Goal: Task Accomplishment & Management: Use online tool/utility

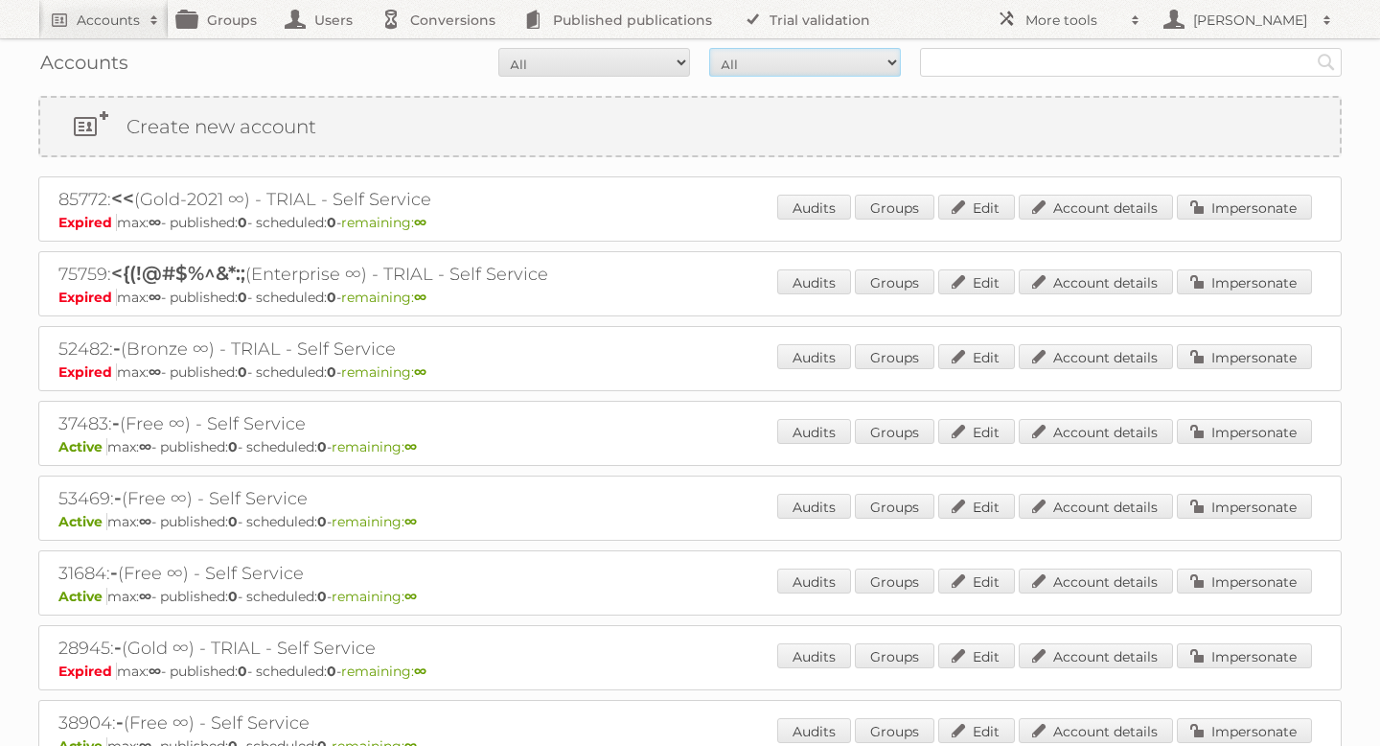
click at [842, 73] on select "All Paid Trials Self service" at bounding box center [805, 62] width 192 height 29
click at [957, 67] on input "text" at bounding box center [1131, 62] width 422 height 29
type input "meubel"
click at [1312, 48] on input "Search" at bounding box center [1326, 62] width 29 height 29
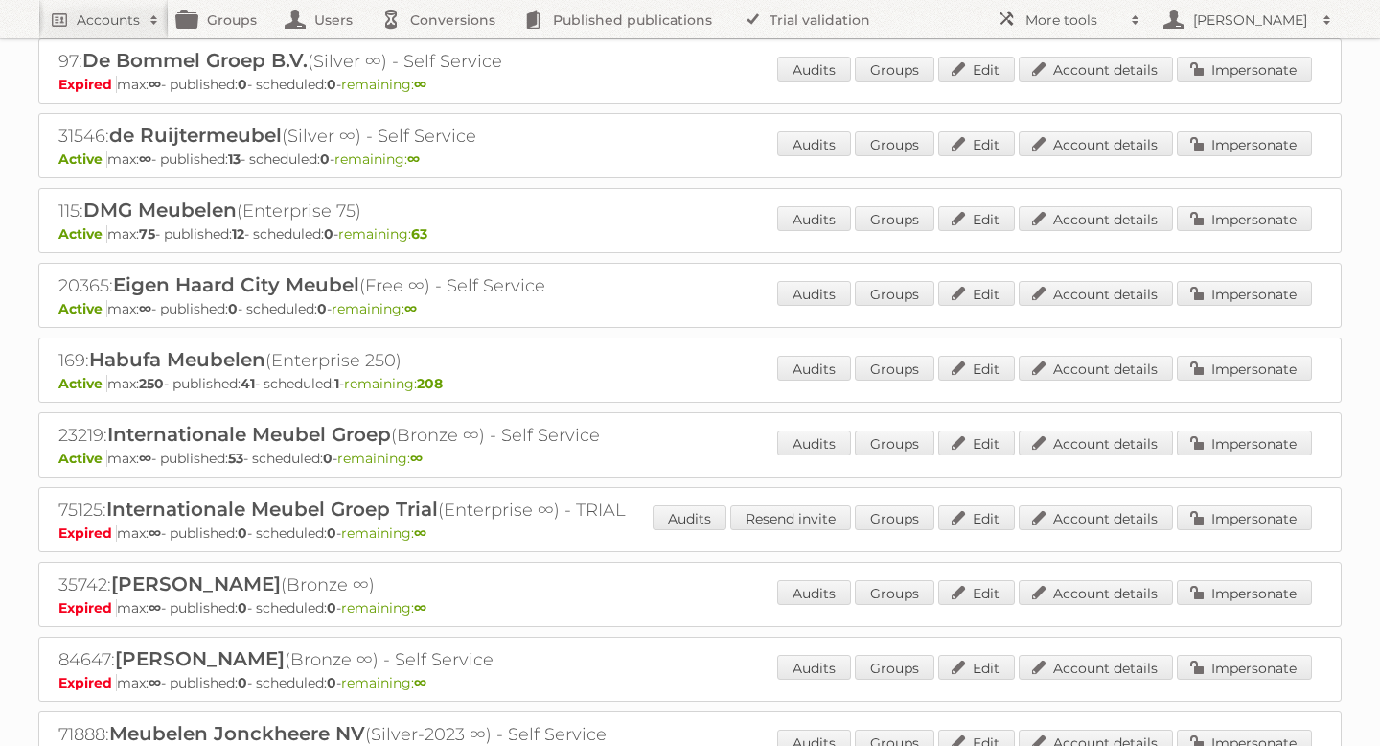
scroll to position [302, 0]
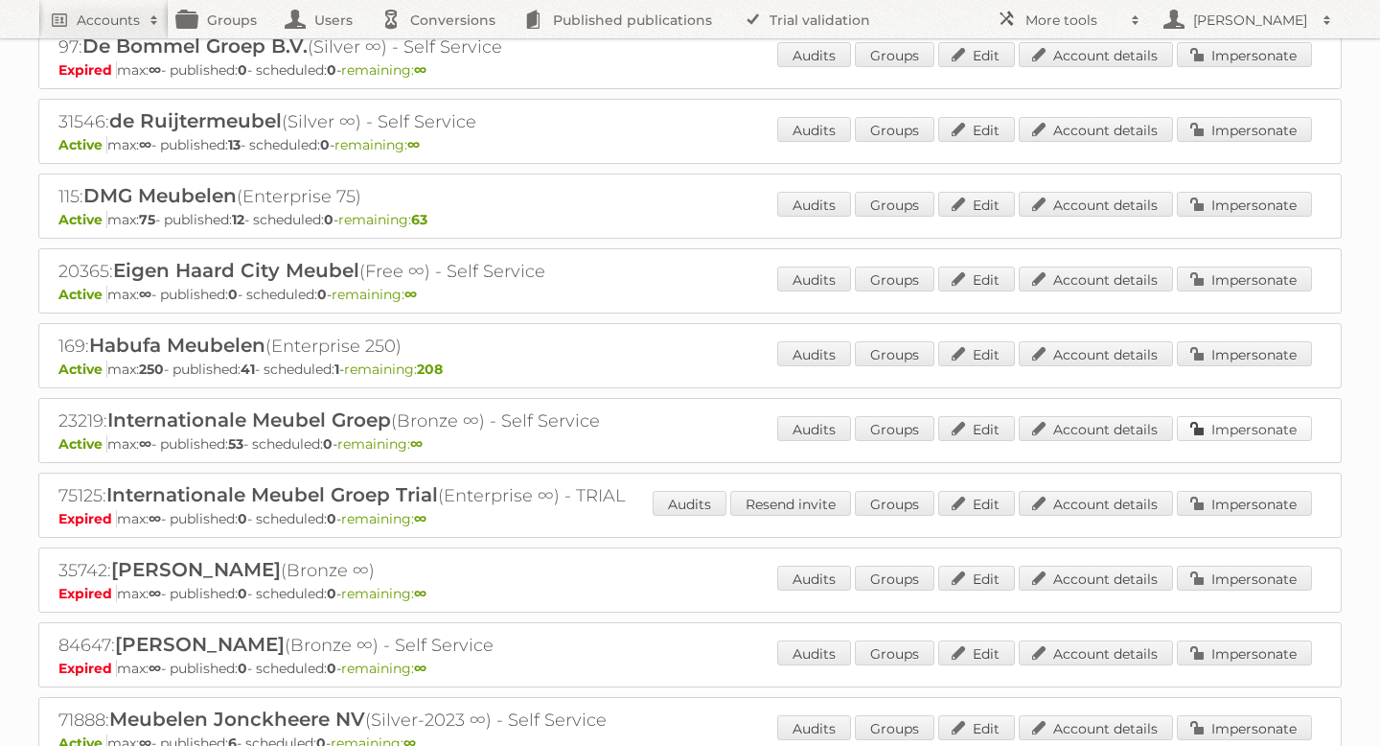
click at [1225, 432] on link "Impersonate" at bounding box center [1244, 428] width 135 height 25
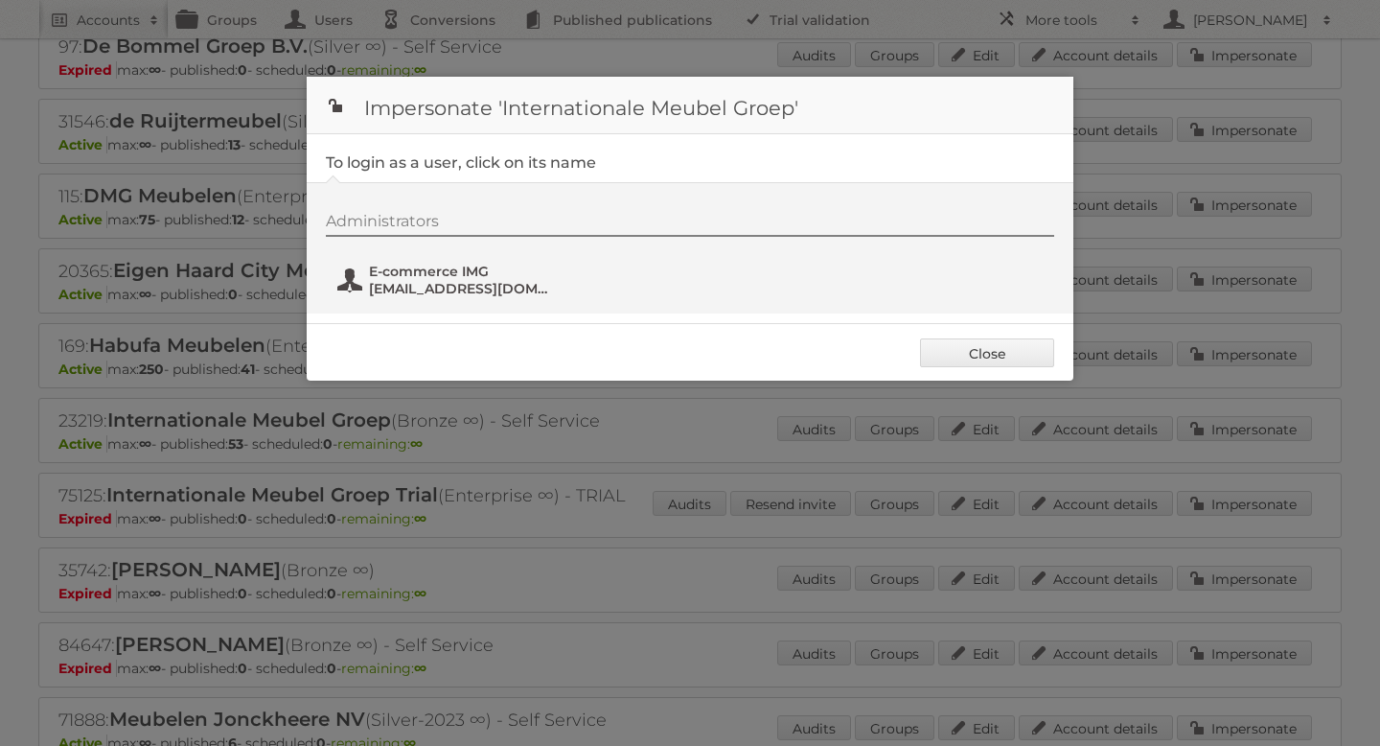
click at [410, 294] on span "[EMAIL_ADDRESS][DOMAIN_NAME]" at bounding box center [462, 288] width 186 height 17
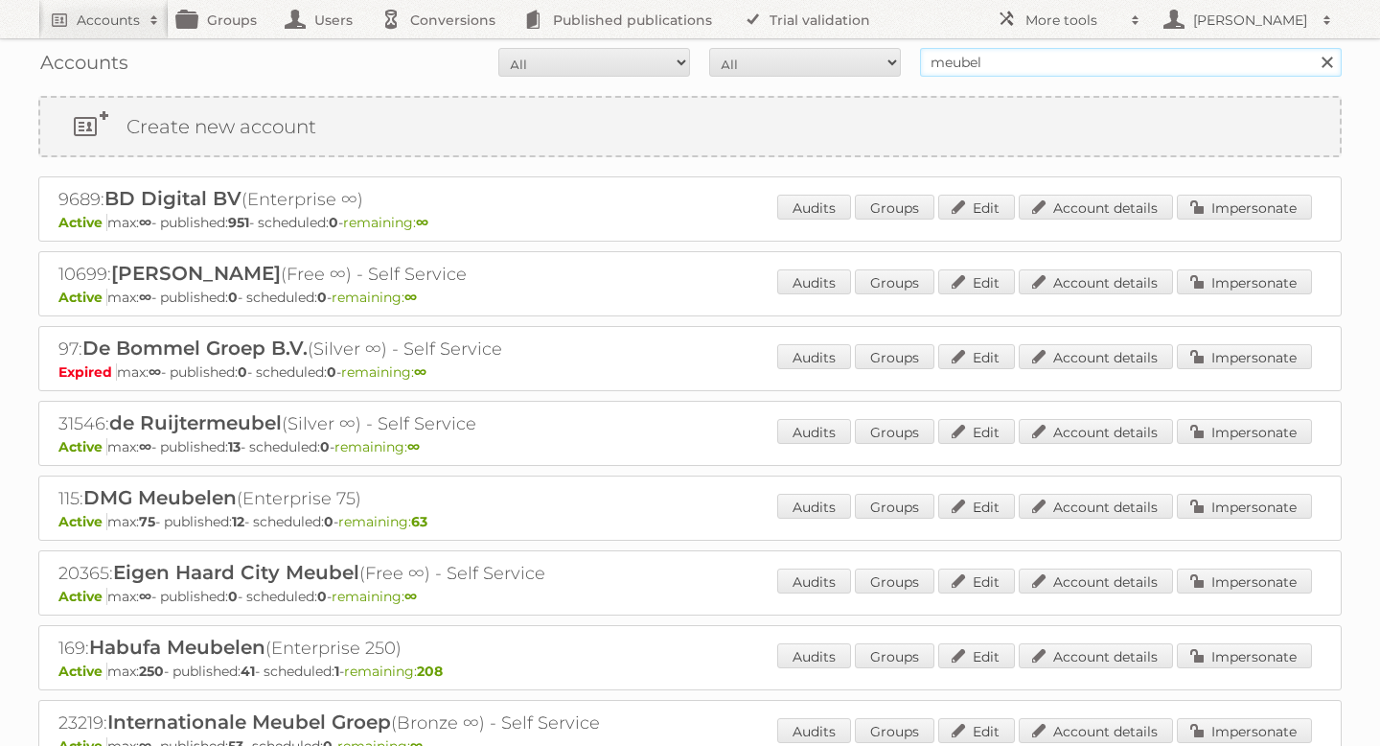
click at [976, 68] on input "meubel" at bounding box center [1131, 62] width 422 height 29
click at [996, 67] on input "meubel" at bounding box center [1131, 62] width 422 height 29
click at [1312, 48] on input "Search" at bounding box center [1326, 62] width 29 height 29
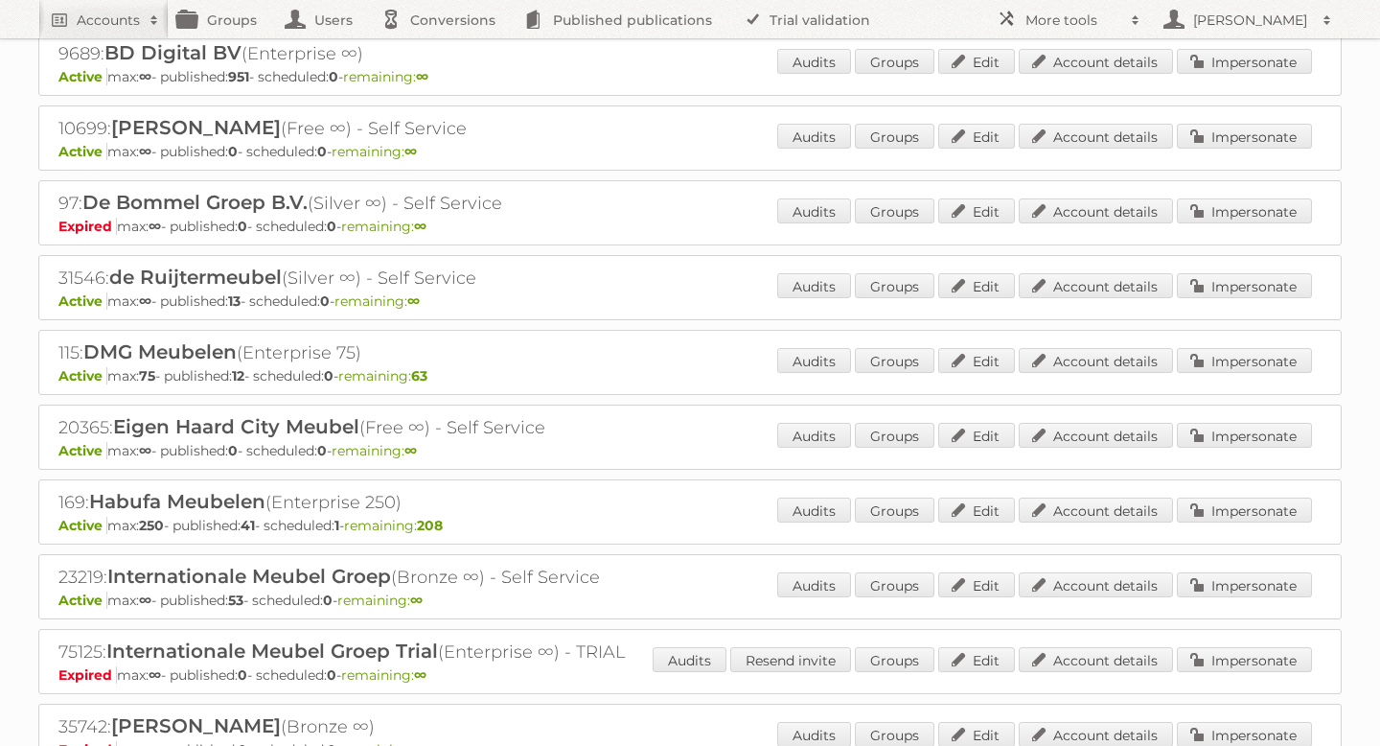
scroll to position [183, 0]
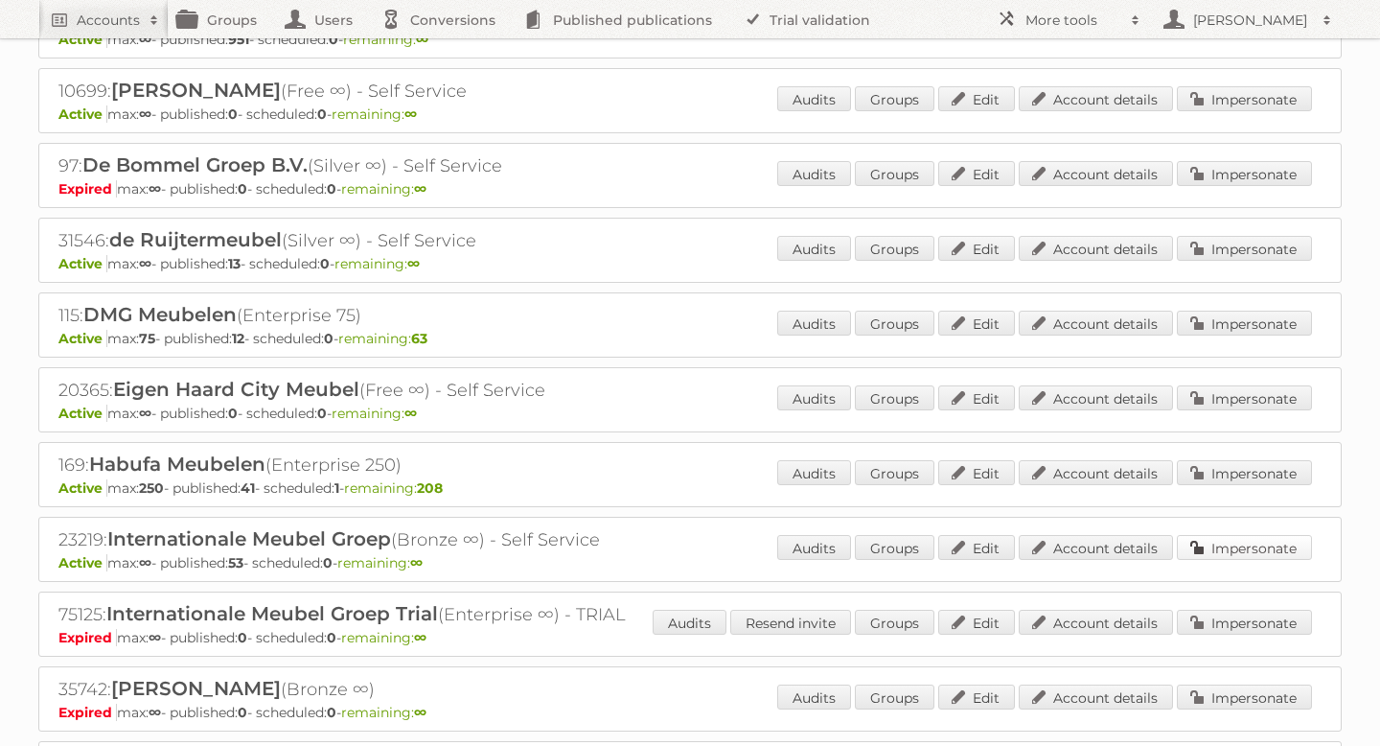
click at [1276, 542] on link "Impersonate" at bounding box center [1244, 547] width 135 height 25
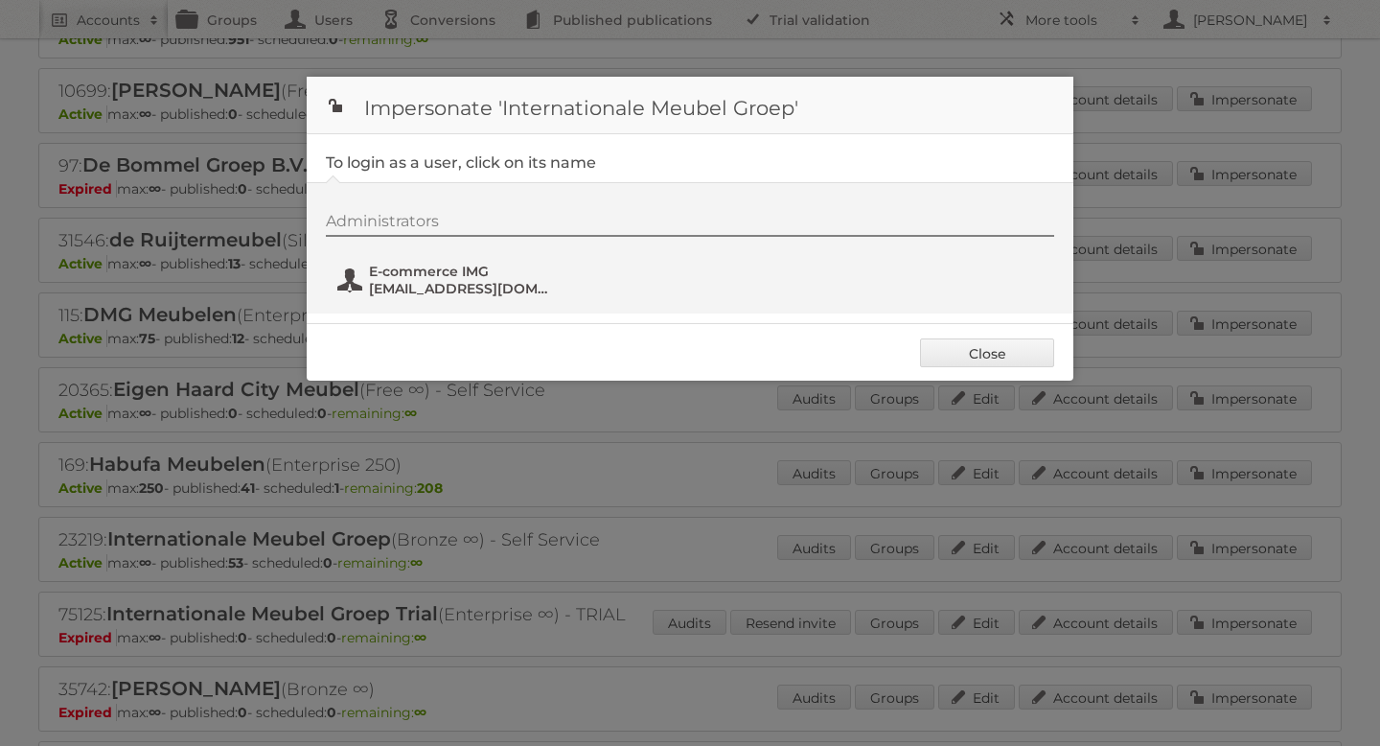
click at [436, 284] on span "[EMAIL_ADDRESS][DOMAIN_NAME]" at bounding box center [462, 288] width 186 height 17
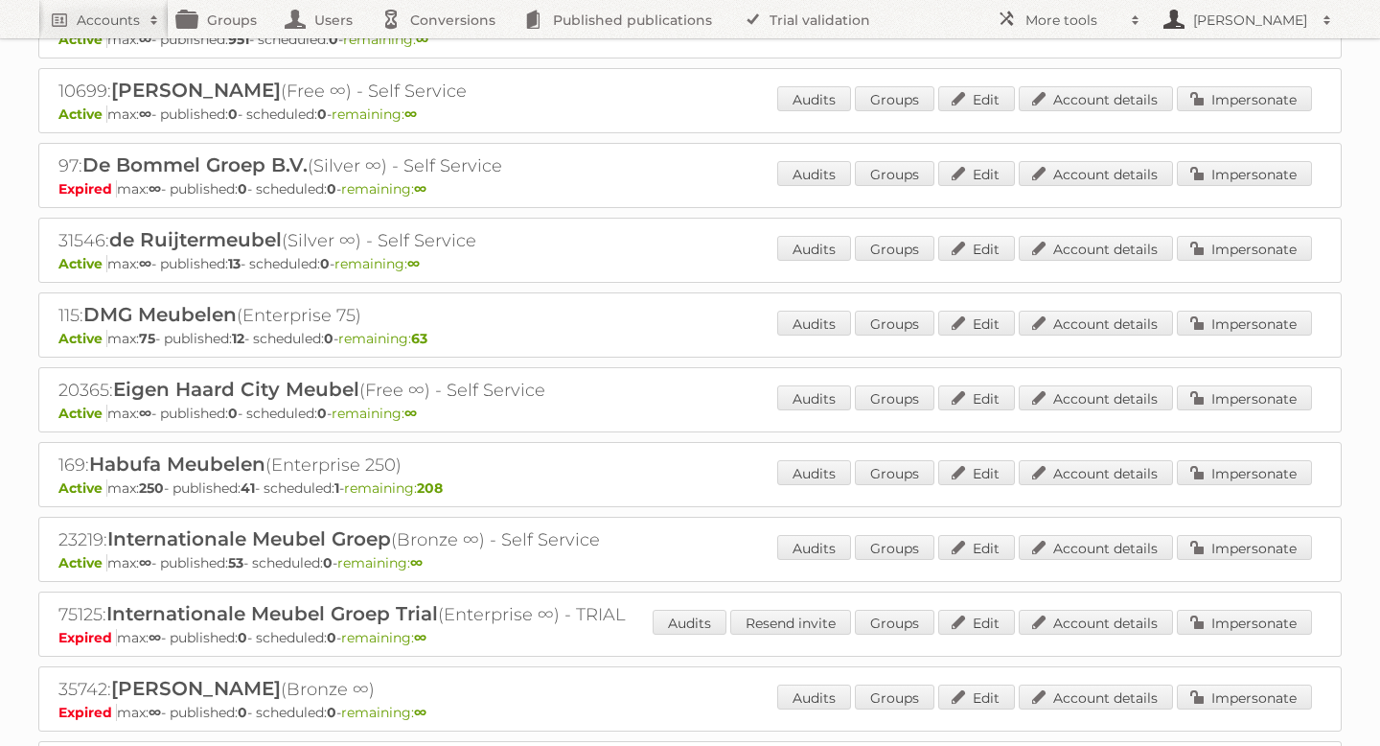
scroll to position [0, 0]
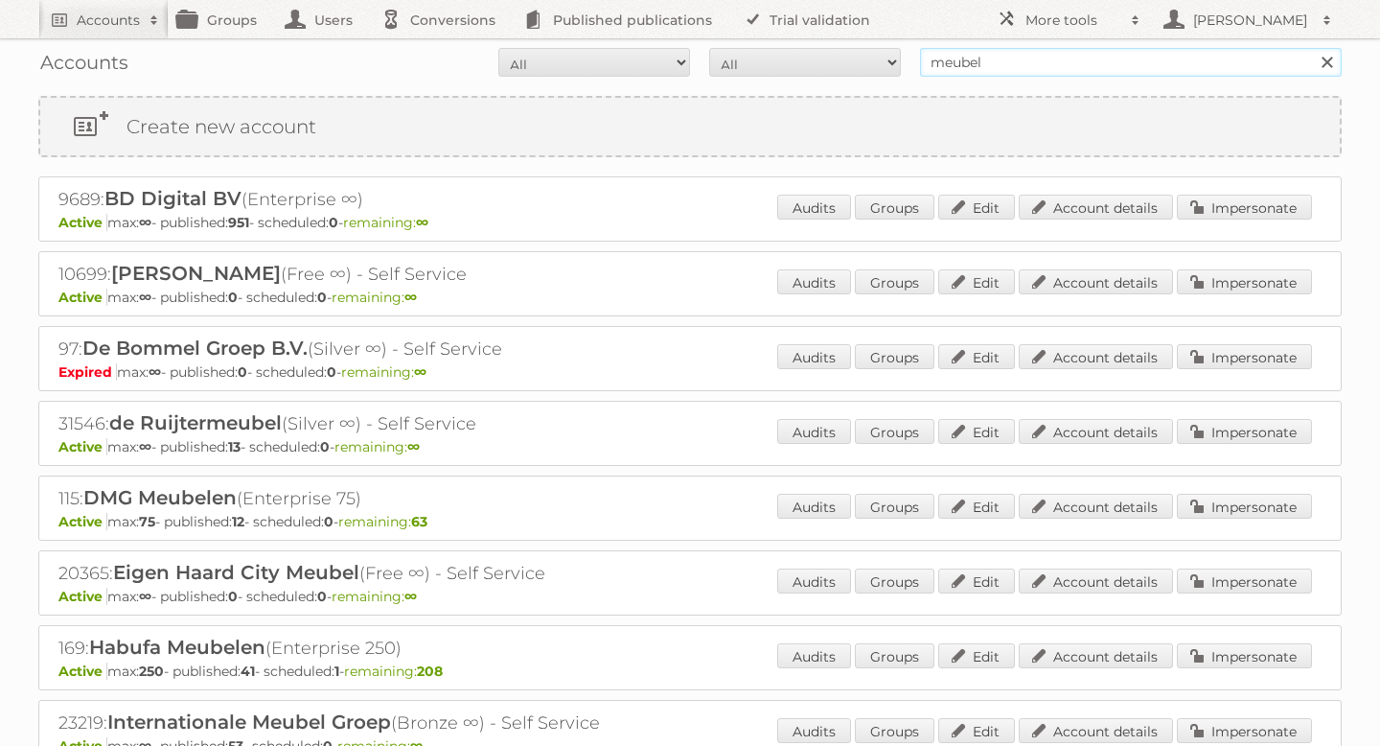
click at [951, 62] on input "meubel" at bounding box center [1131, 62] width 422 height 29
type input "mitra"
click at [1312, 48] on input "Search" at bounding box center [1326, 62] width 29 height 29
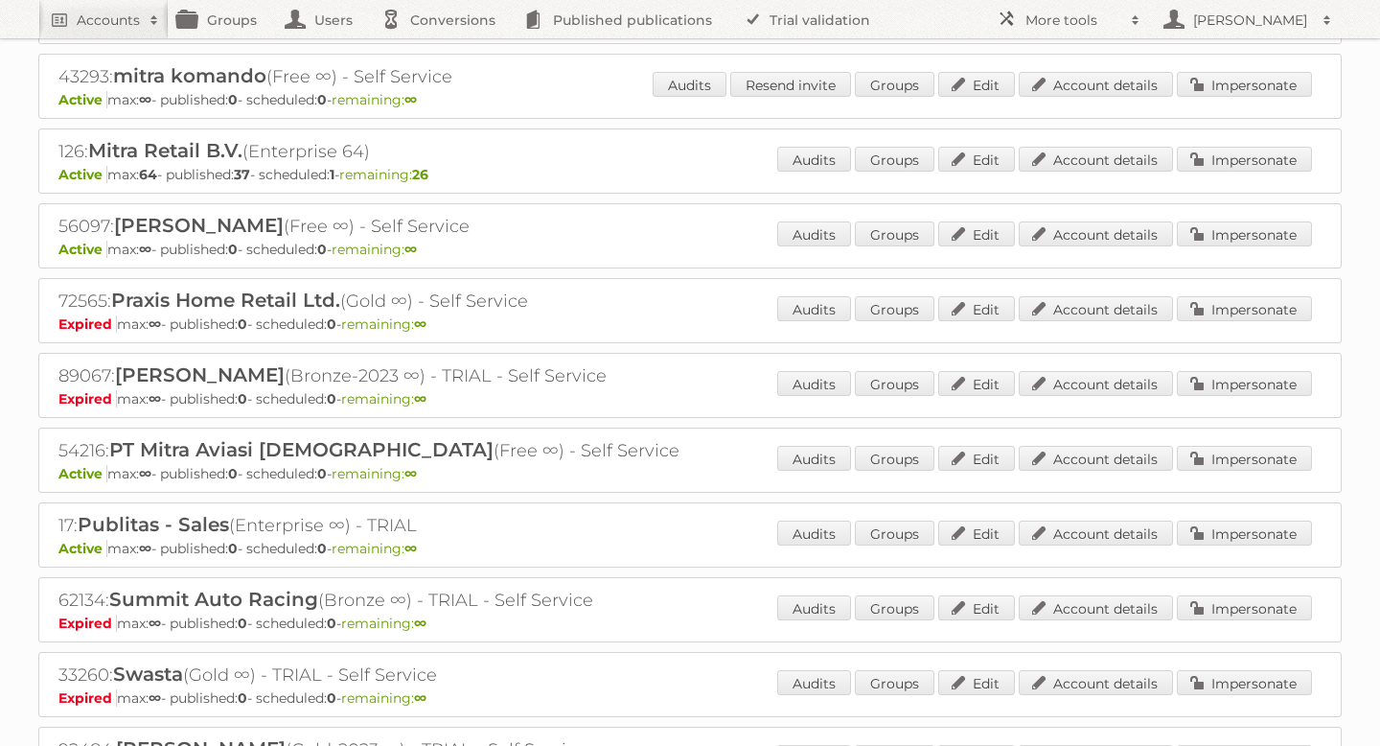
scroll to position [869, 0]
click at [1229, 149] on link "Impersonate" at bounding box center [1244, 160] width 135 height 25
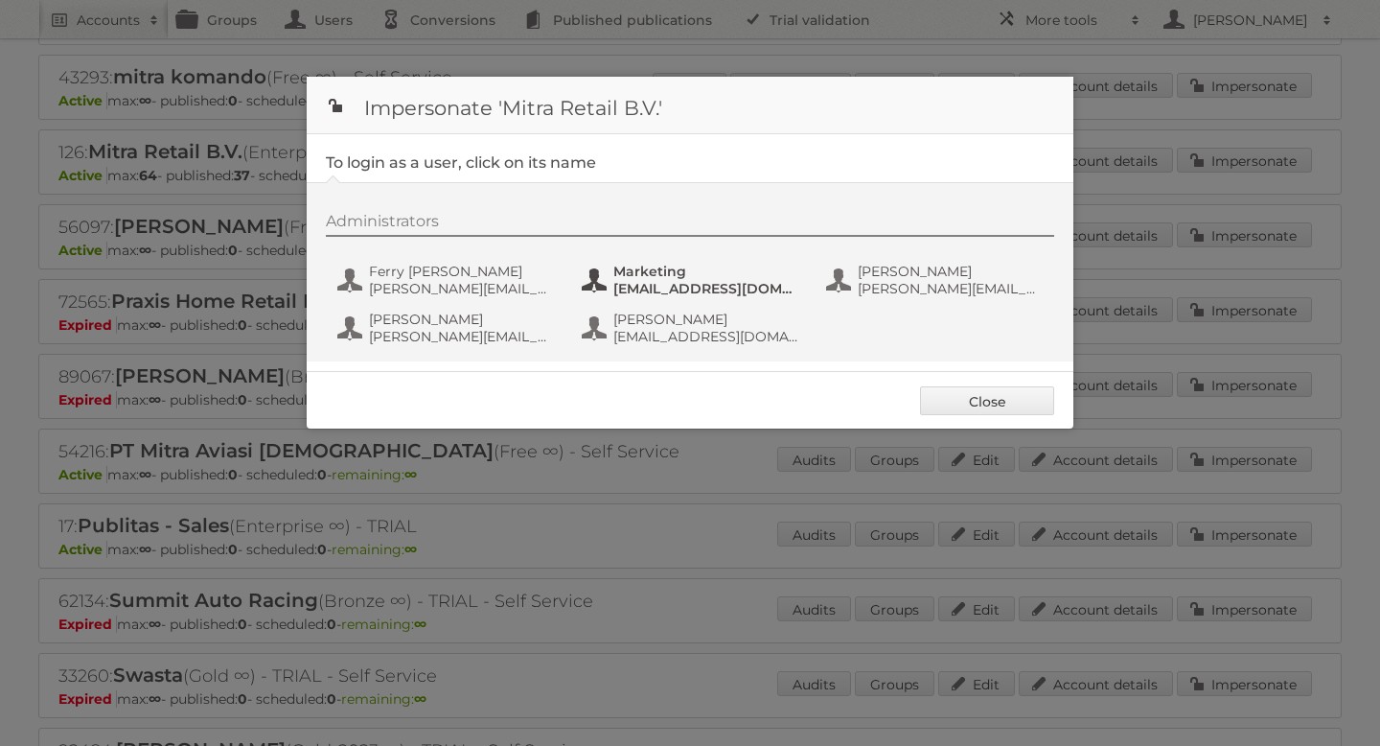
click at [658, 264] on span "Marketing" at bounding box center [706, 271] width 186 height 17
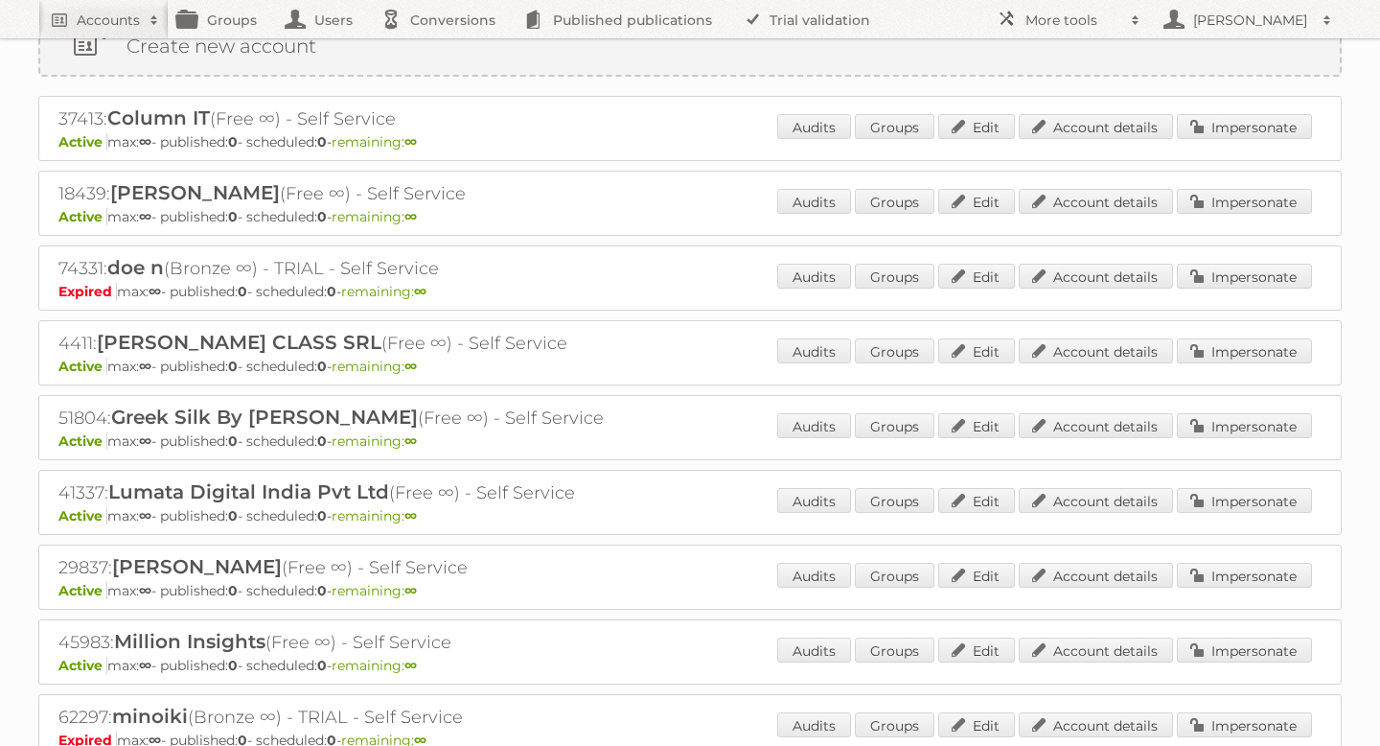
scroll to position [0, 0]
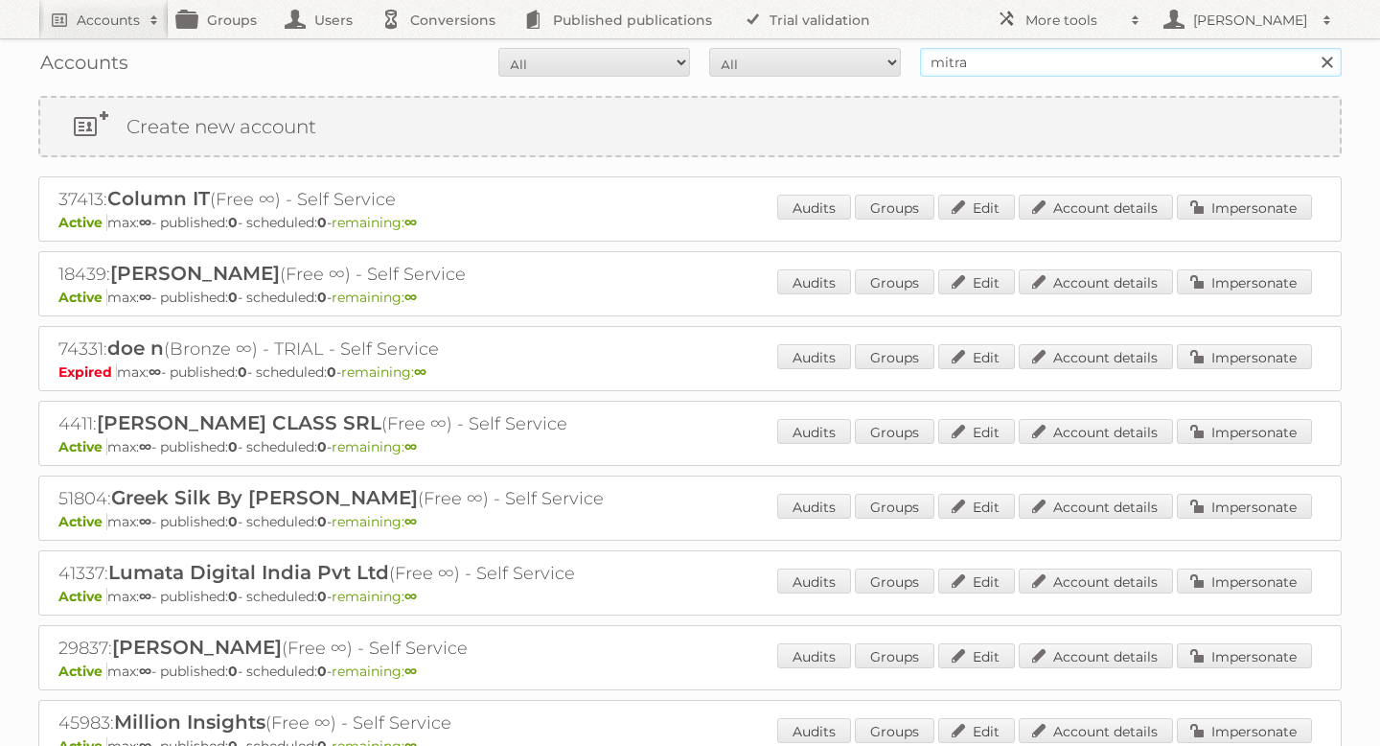
click at [1016, 59] on input "mitra" at bounding box center [1131, 62] width 422 height 29
type input "zeeman"
click at [1312, 48] on input "Search" at bounding box center [1326, 62] width 29 height 29
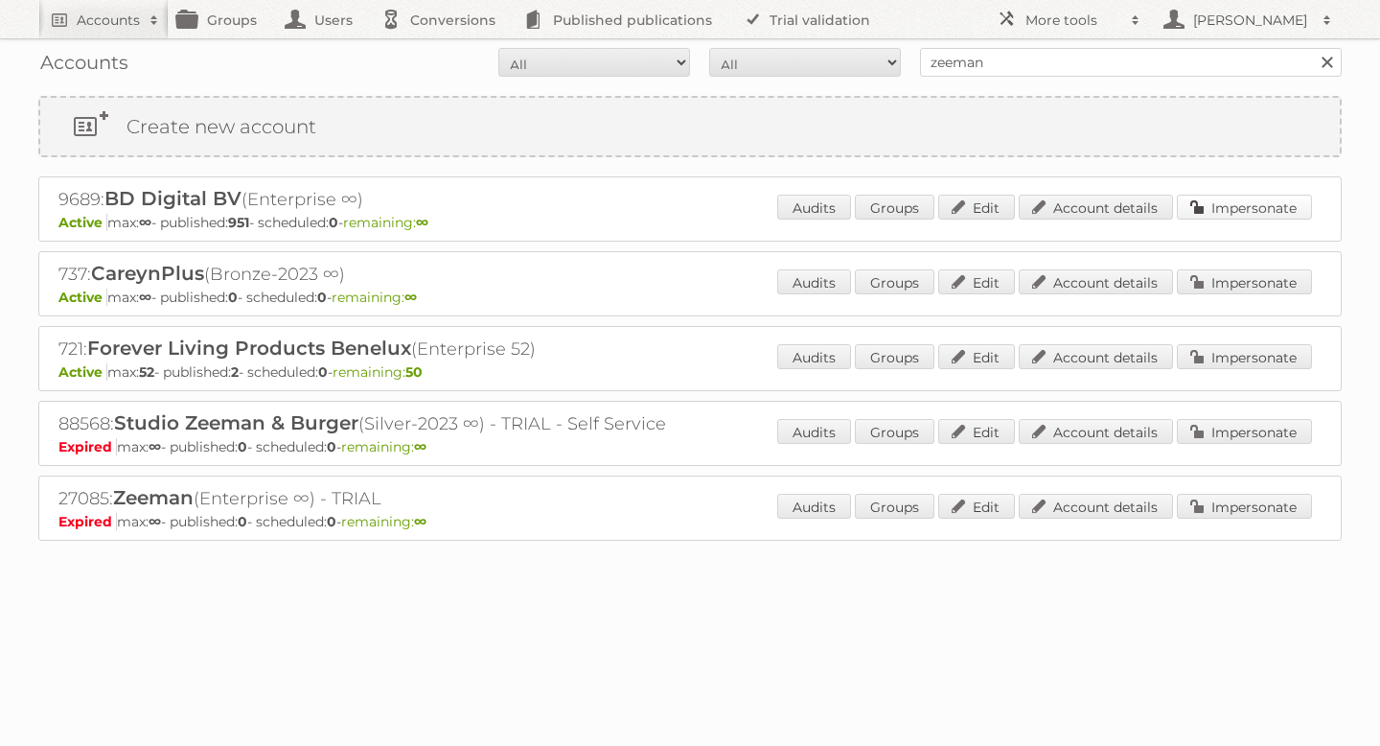
click at [1213, 201] on link "Impersonate" at bounding box center [1244, 207] width 135 height 25
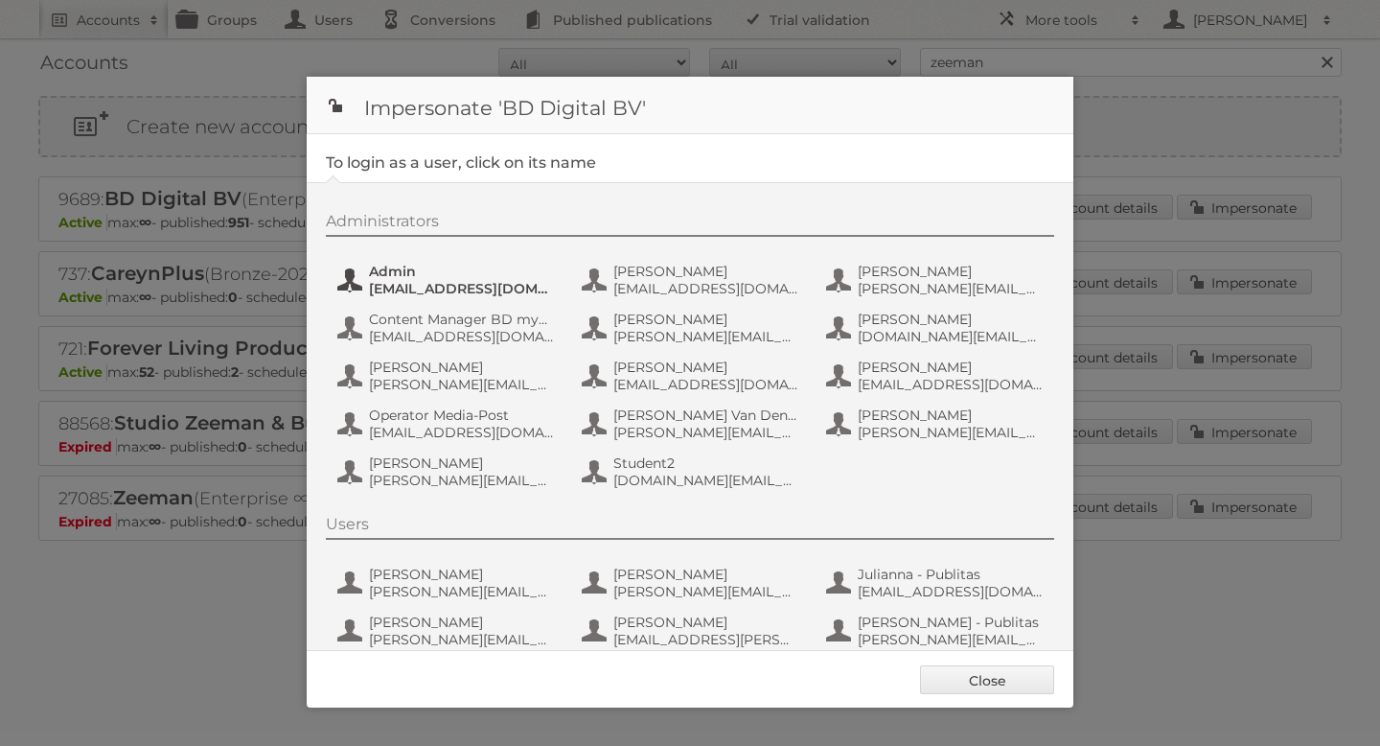
click at [444, 285] on span "admin@agilys.com" at bounding box center [462, 288] width 186 height 17
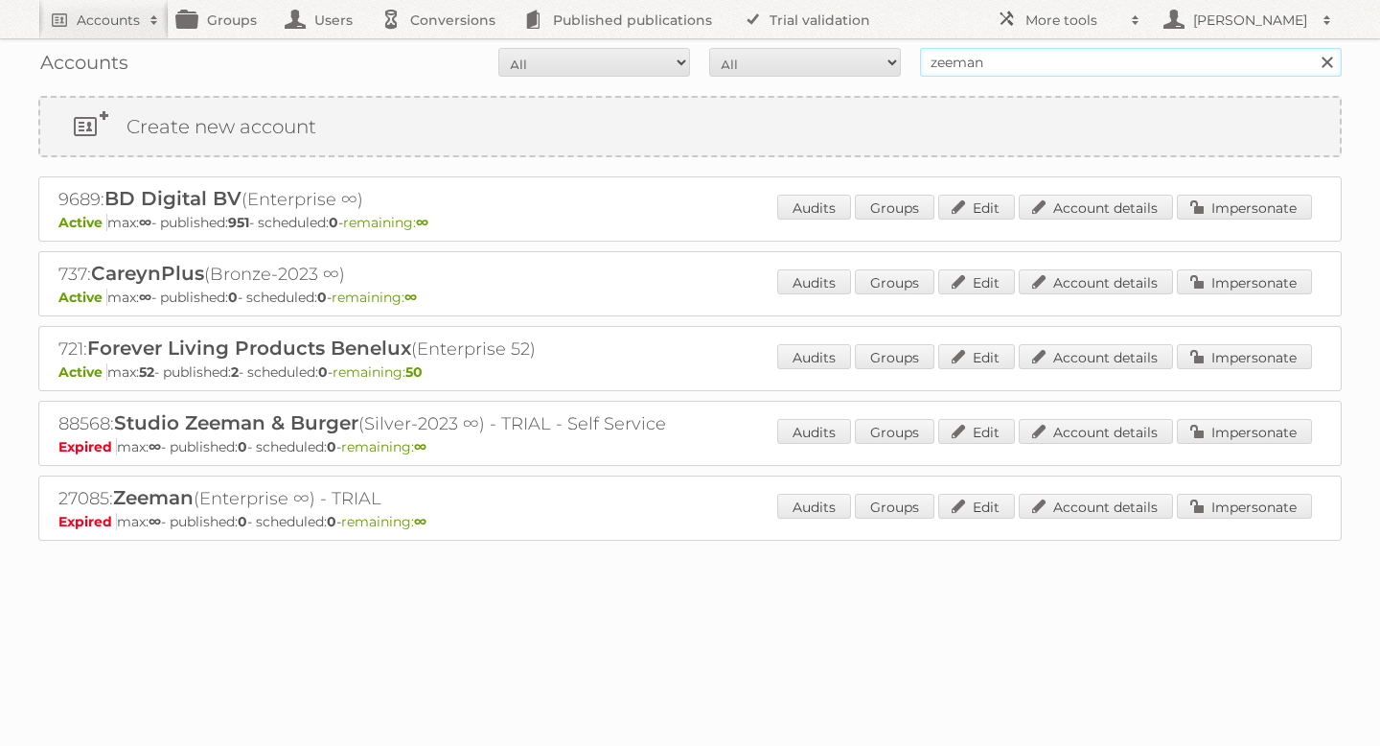
click at [976, 55] on input "zeeman" at bounding box center [1131, 62] width 422 height 29
type input "meubel"
click at [1312, 48] on input "Search" at bounding box center [1326, 62] width 29 height 29
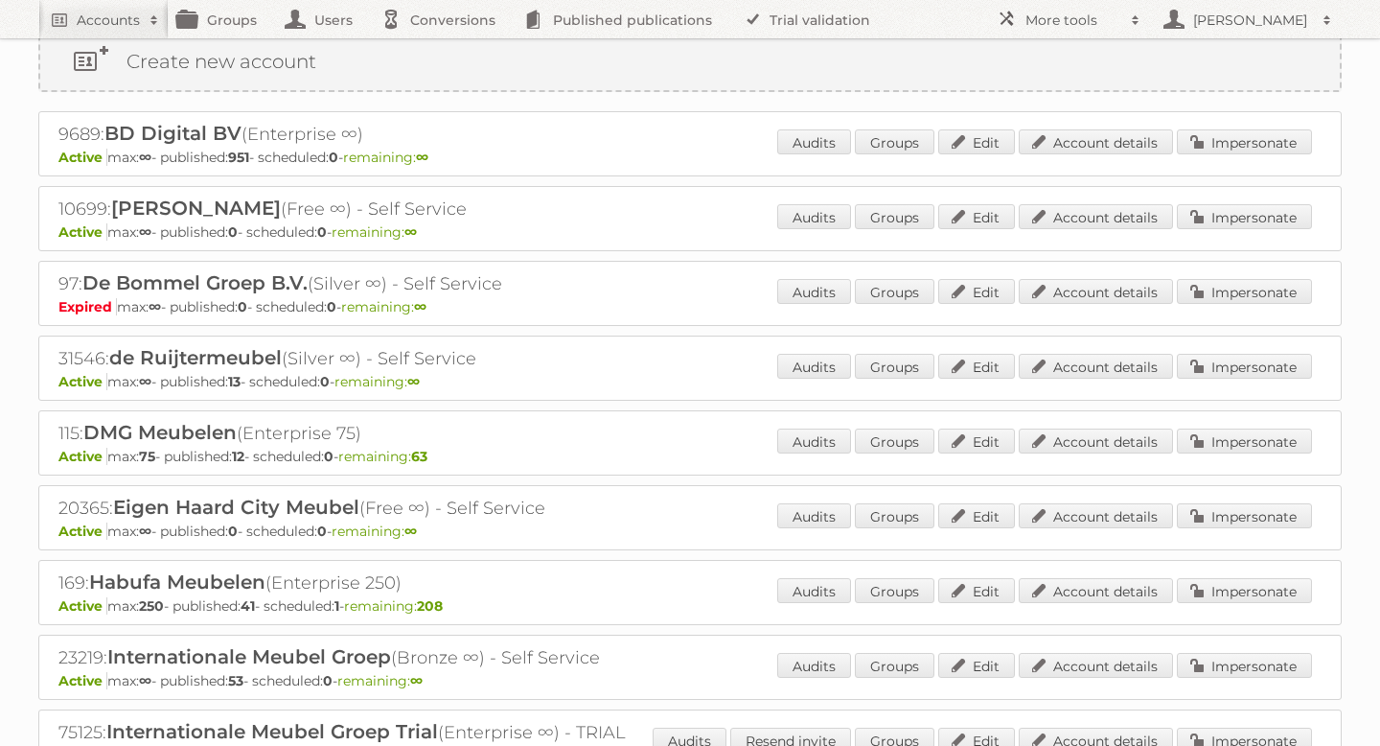
scroll to position [79, 0]
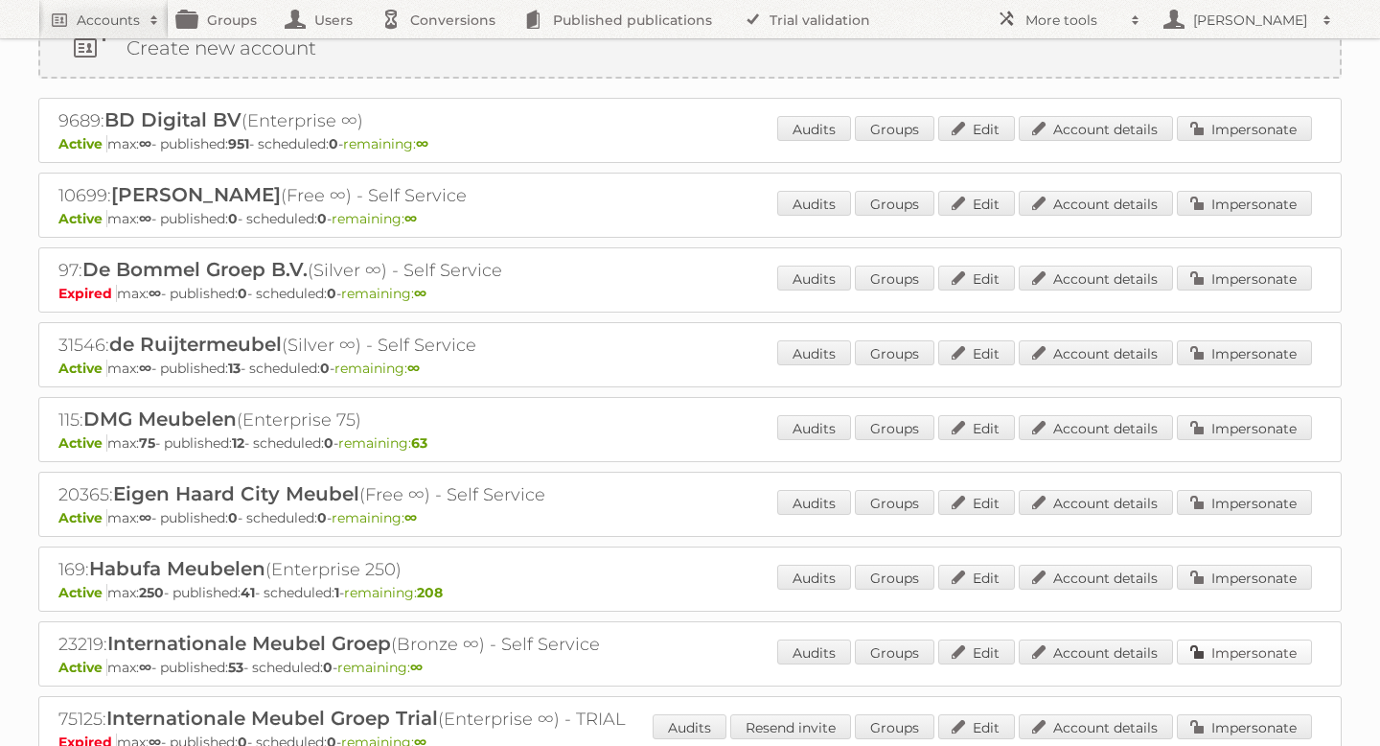
click at [1275, 654] on link "Impersonate" at bounding box center [1244, 651] width 135 height 25
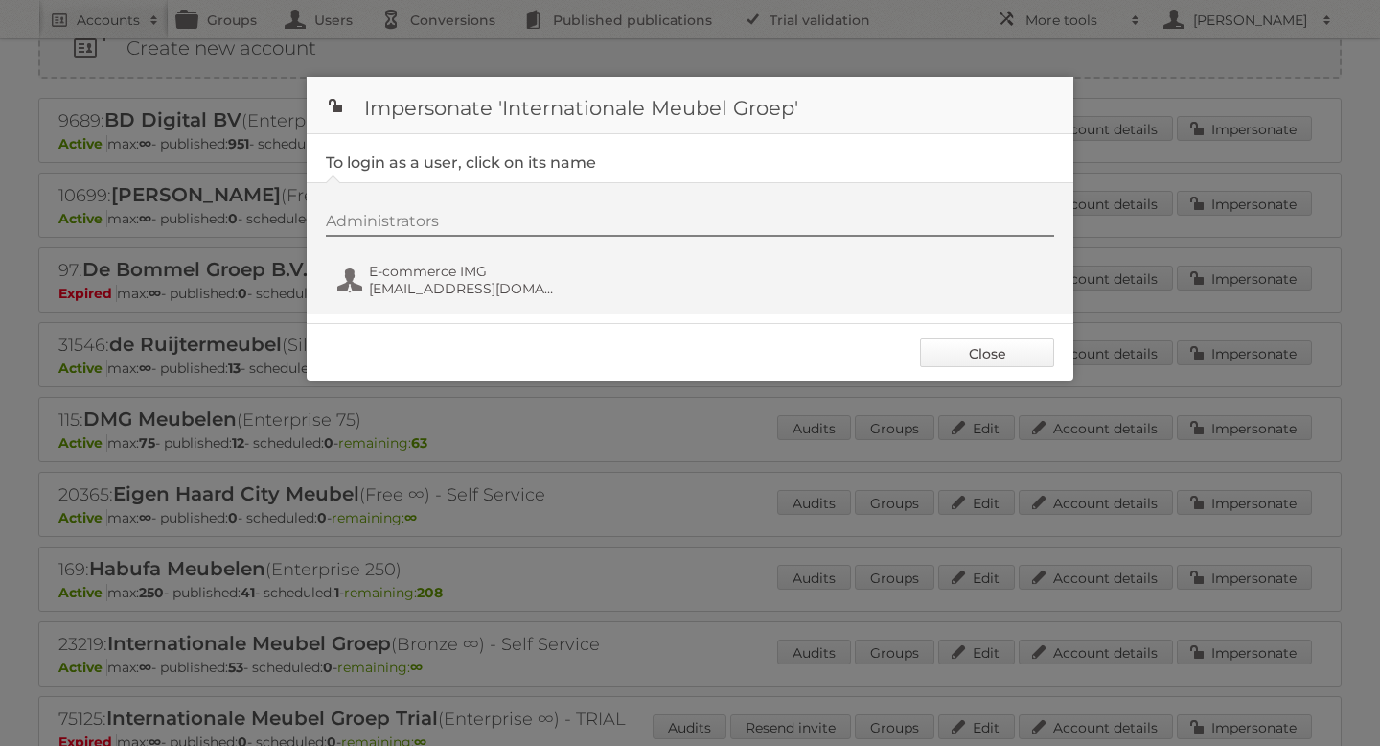
click at [1011, 345] on link "Close" at bounding box center [987, 352] width 134 height 29
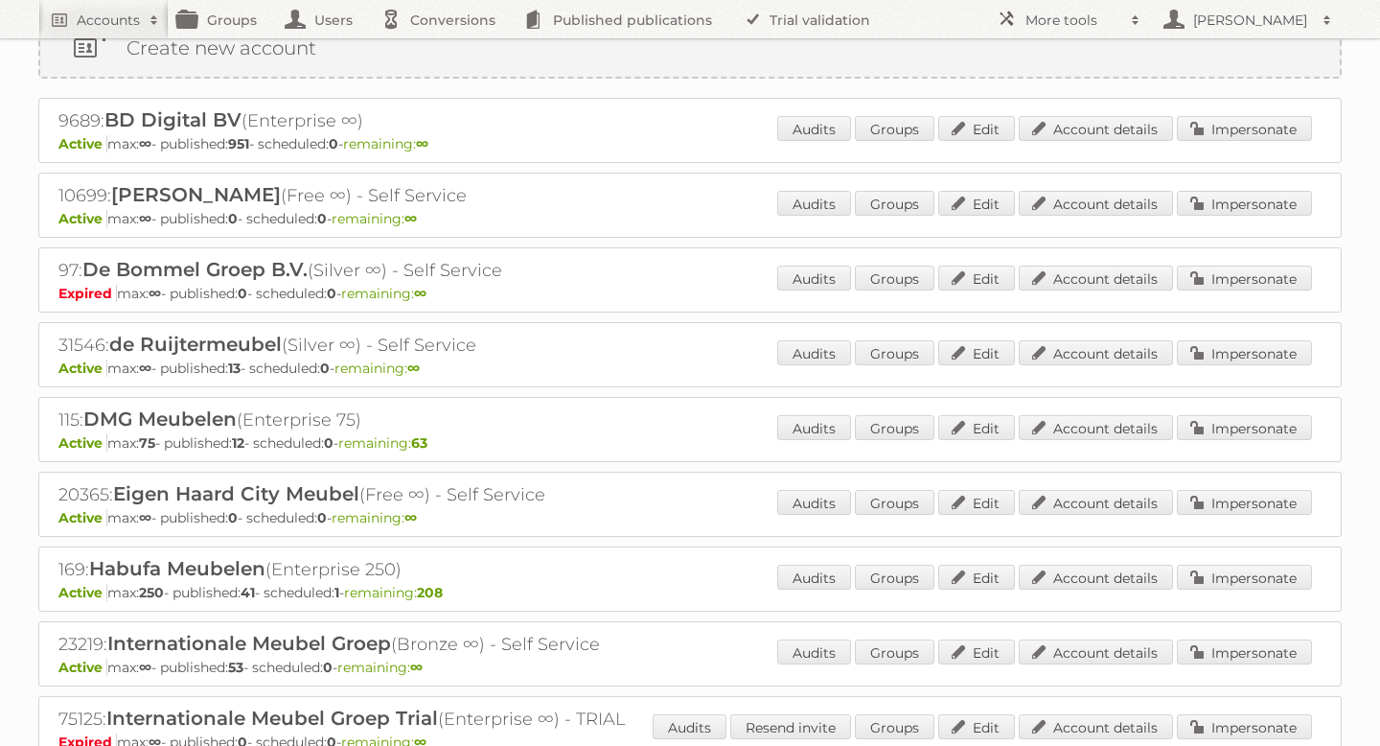
scroll to position [0, 0]
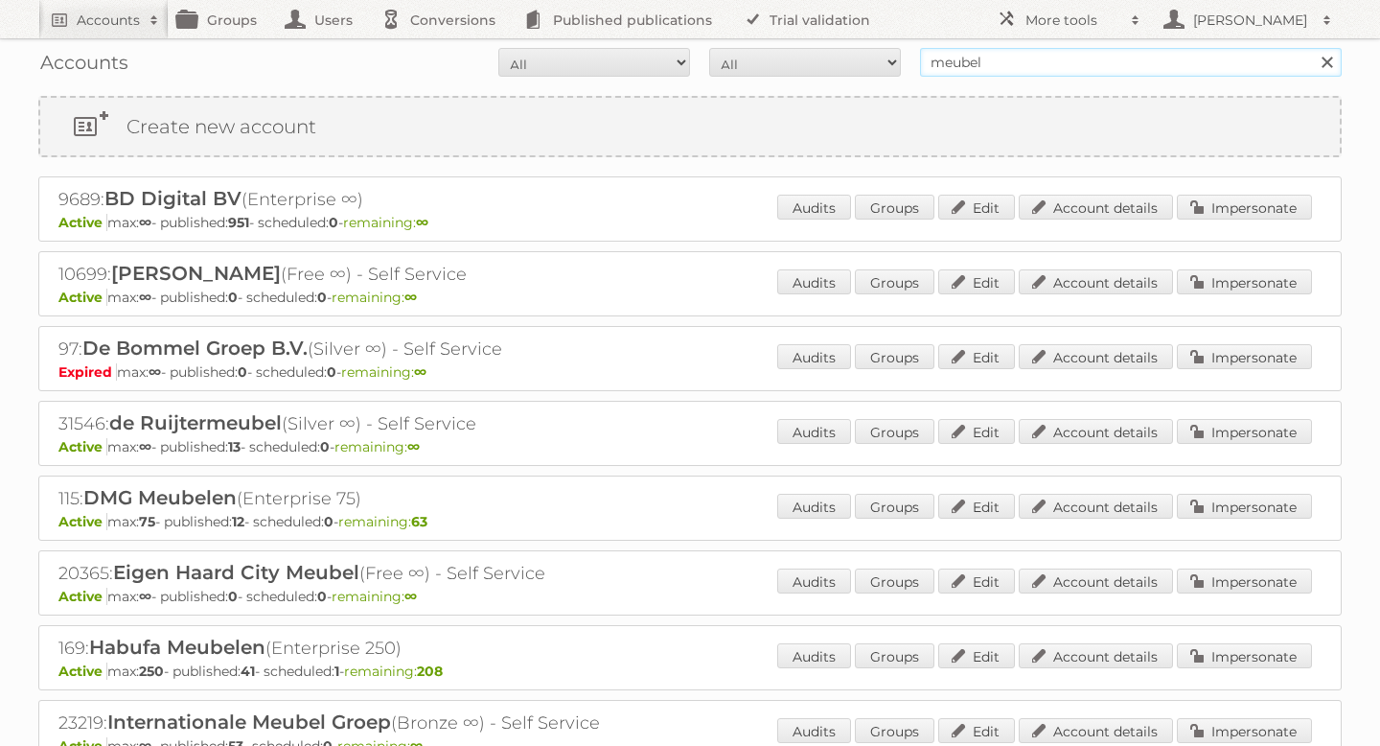
click at [999, 62] on input "meubel" at bounding box center [1131, 62] width 422 height 29
type input "woonsquare"
click at [1312, 48] on input "Search" at bounding box center [1326, 62] width 29 height 29
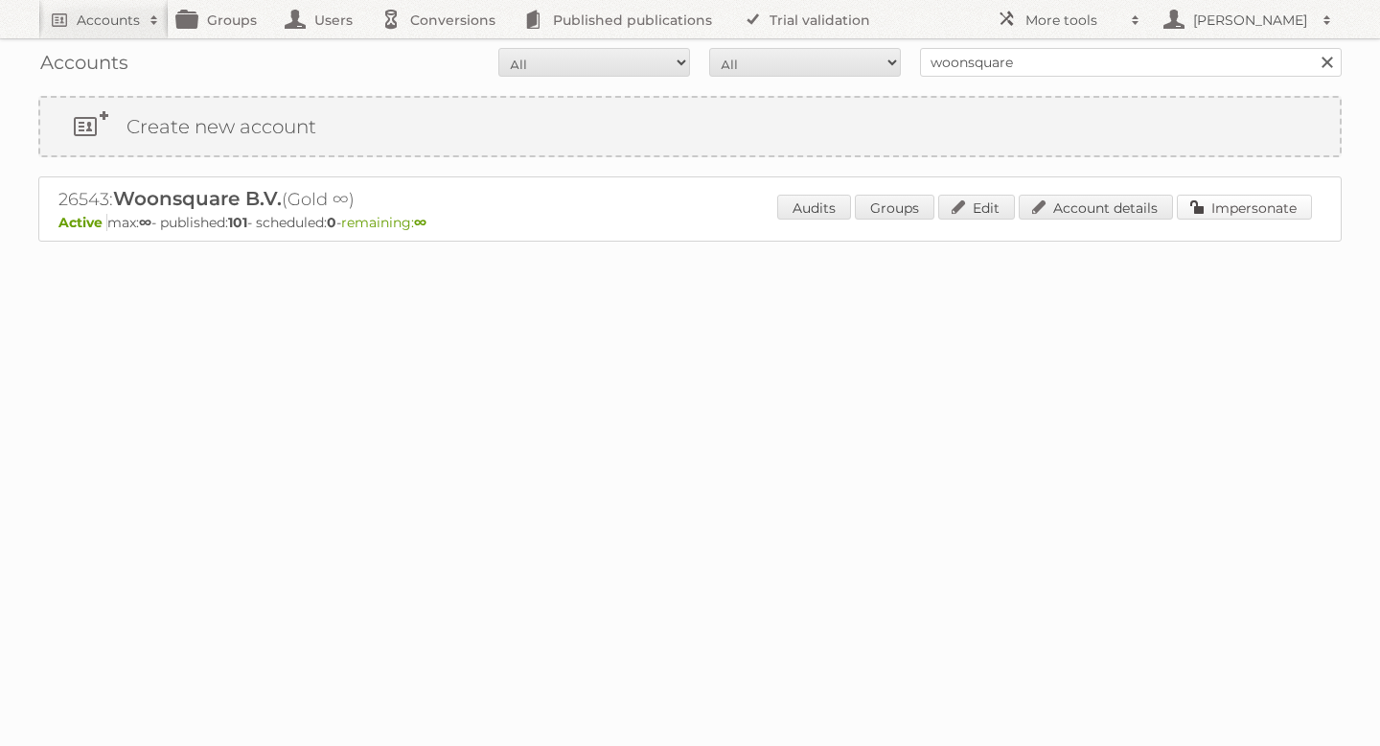
click at [1220, 210] on link "Impersonate" at bounding box center [1244, 207] width 135 height 25
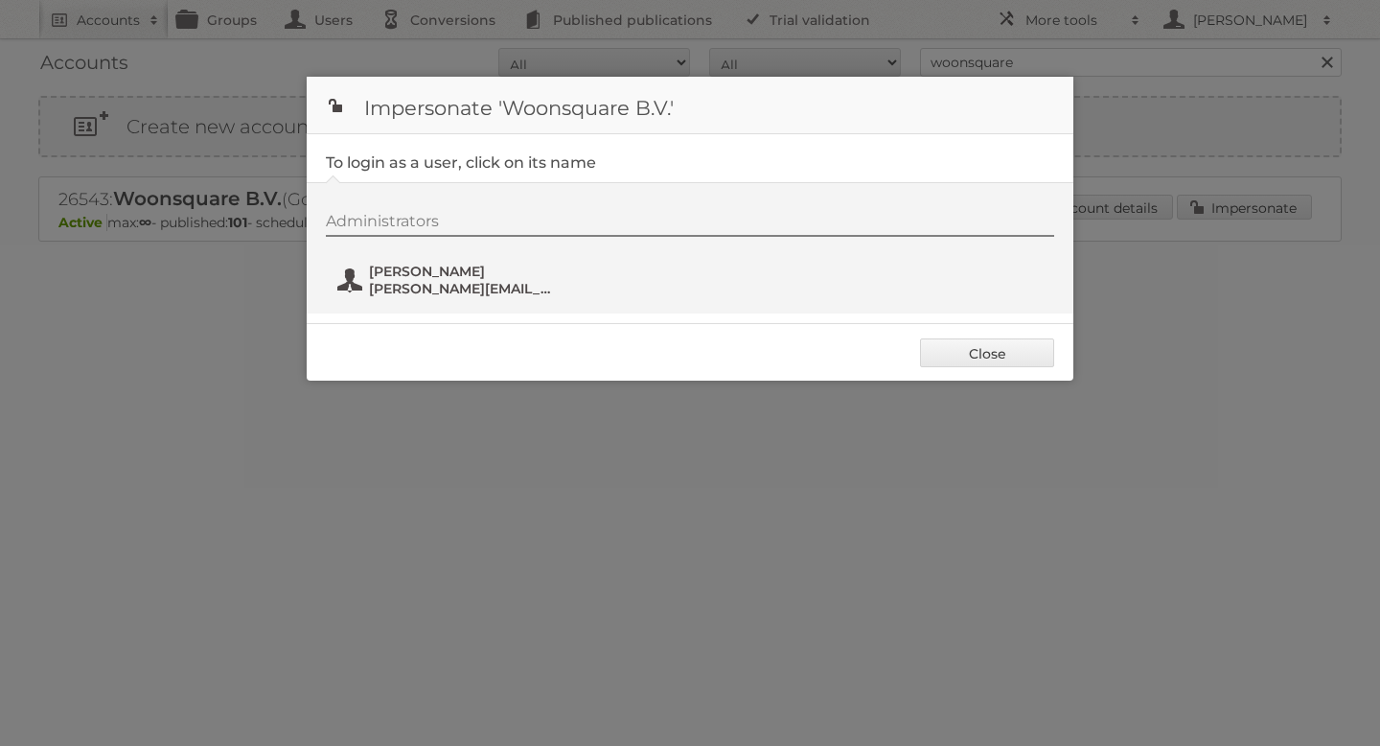
click at [482, 264] on span "[PERSON_NAME]" at bounding box center [462, 271] width 186 height 17
